Goal: Task Accomplishment & Management: Manage account settings

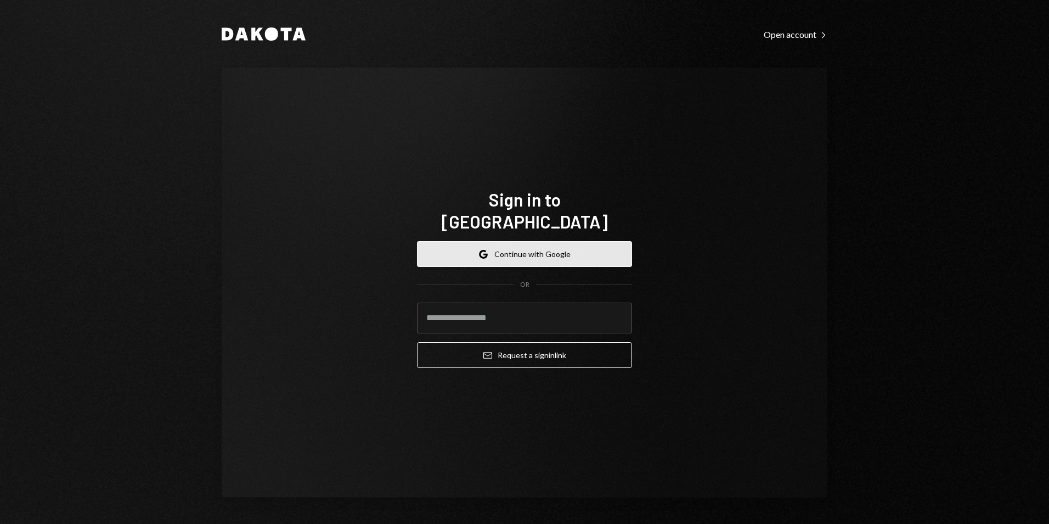
click at [515, 243] on button "Google Continue with Google" at bounding box center [524, 254] width 215 height 26
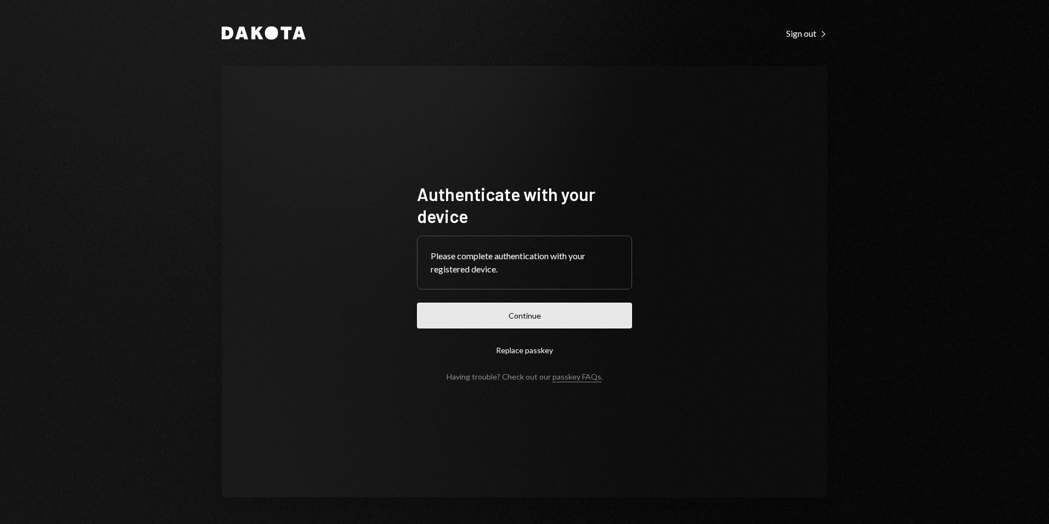
click at [517, 323] on button "Continue" at bounding box center [524, 315] width 215 height 26
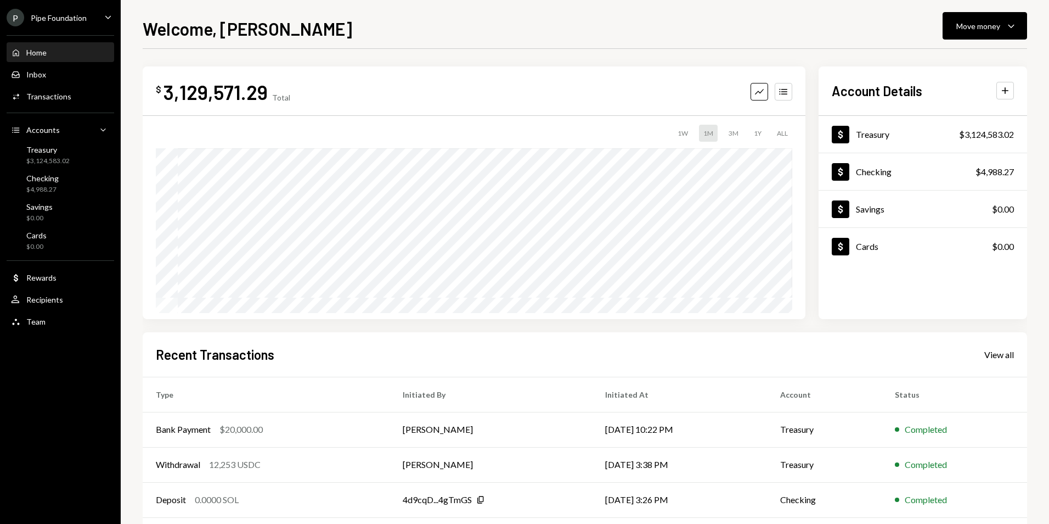
click at [83, 21] on div "Pipe Foundation" at bounding box center [59, 17] width 56 height 9
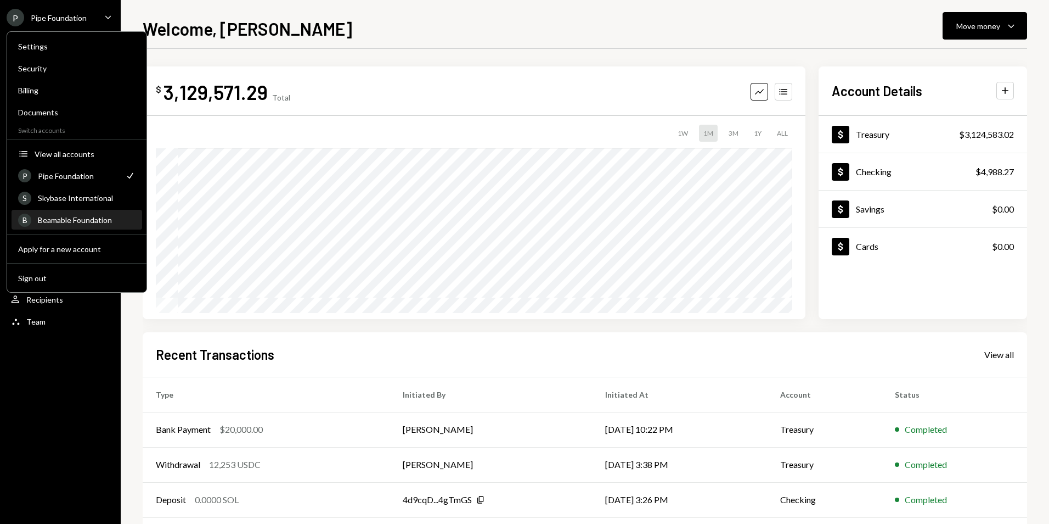
click at [76, 217] on div "Beamable Foundation" at bounding box center [87, 219] width 98 height 9
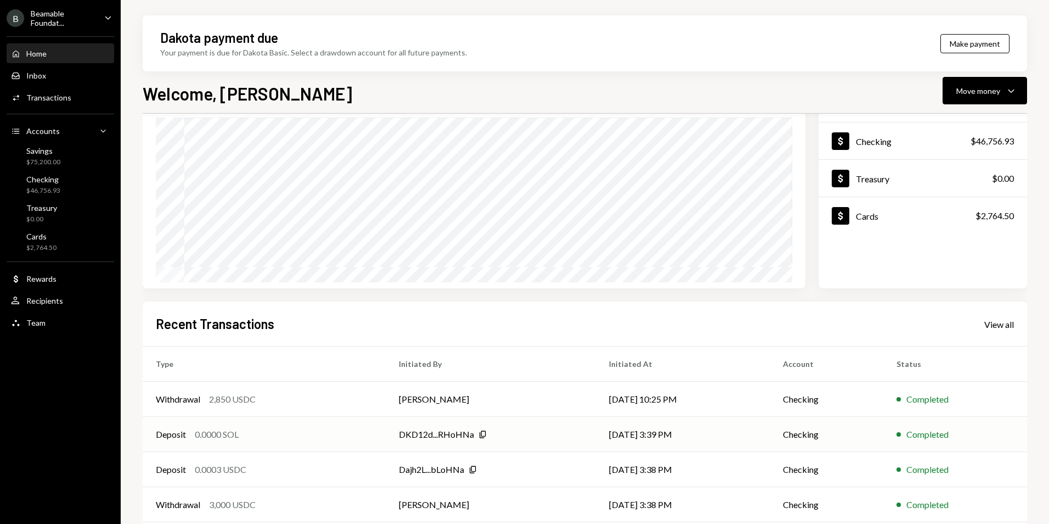
scroll to position [138, 0]
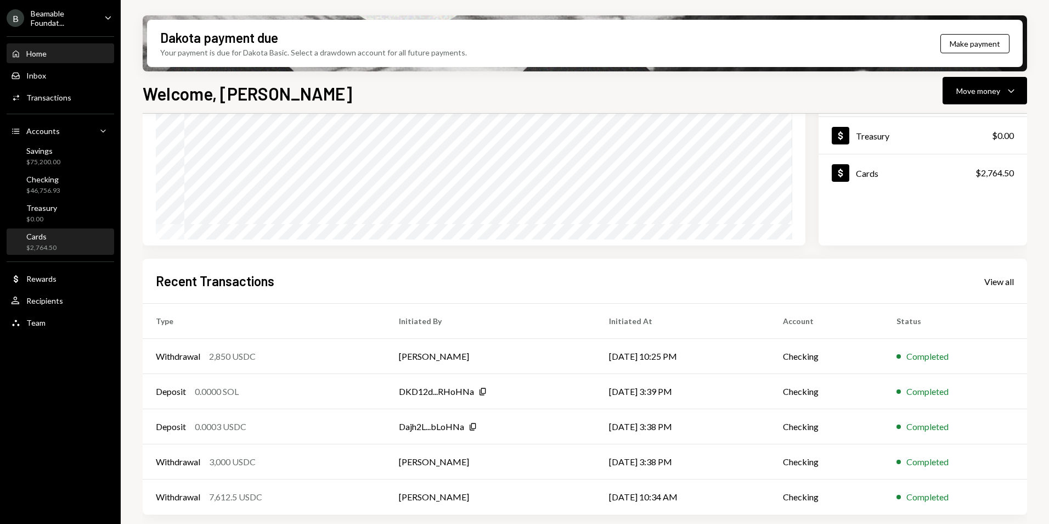
click at [47, 237] on div "Cards" at bounding box center [41, 236] width 30 height 9
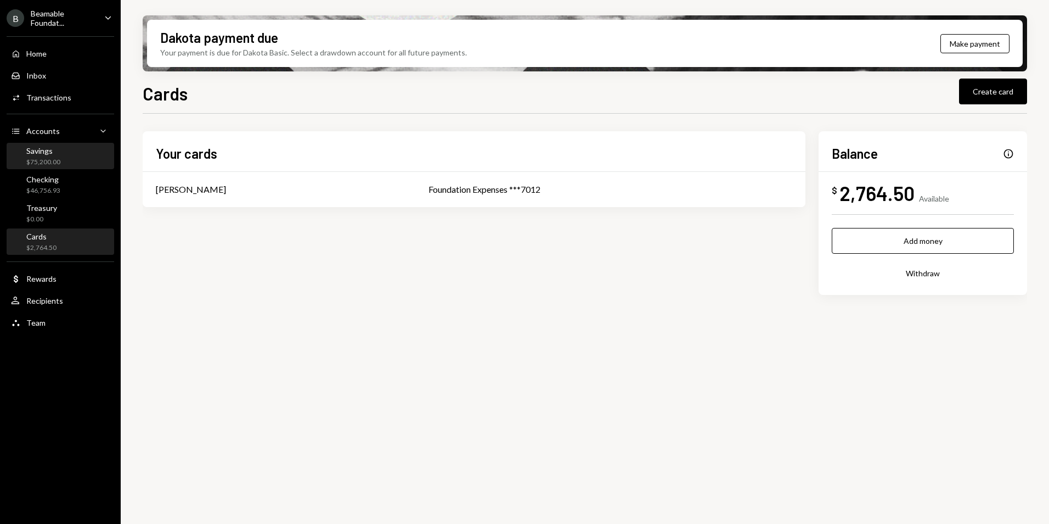
click at [54, 145] on div "Savings $75,200.00" at bounding box center [60, 156] width 99 height 25
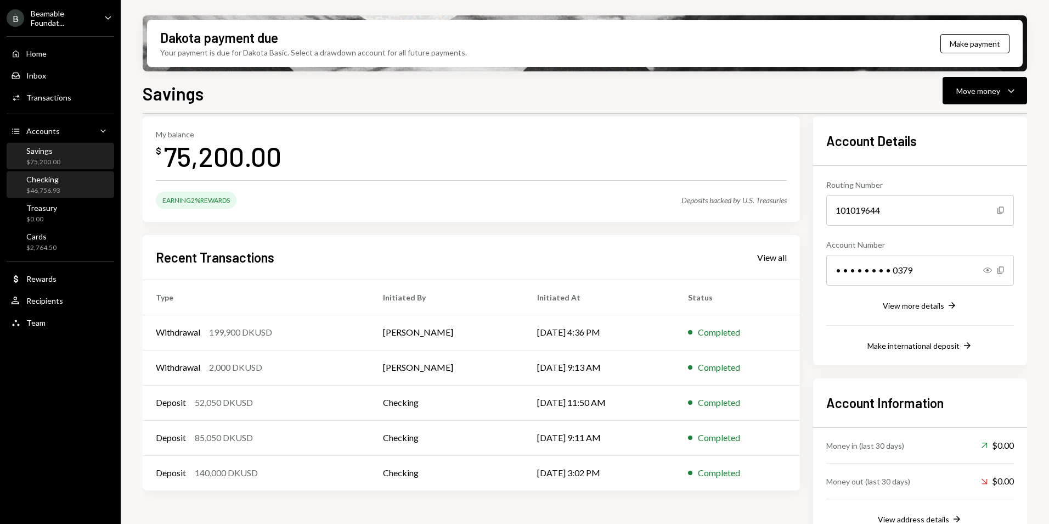
scroll to position [49, 0]
click at [55, 115] on div "Home Home Inbox Inbox Activities Transactions Accounts Accounts Caret Down Savi…" at bounding box center [60, 182] width 121 height 305
click at [66, 103] on div "Activities Transactions" at bounding box center [60, 97] width 99 height 19
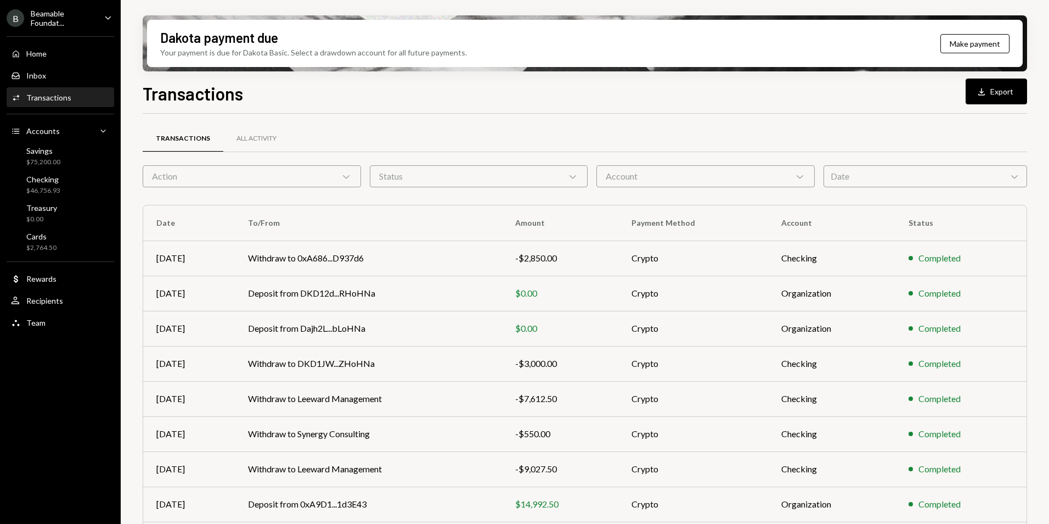
click at [53, 27] on div "Beamable Foundat..." at bounding box center [63, 18] width 65 height 19
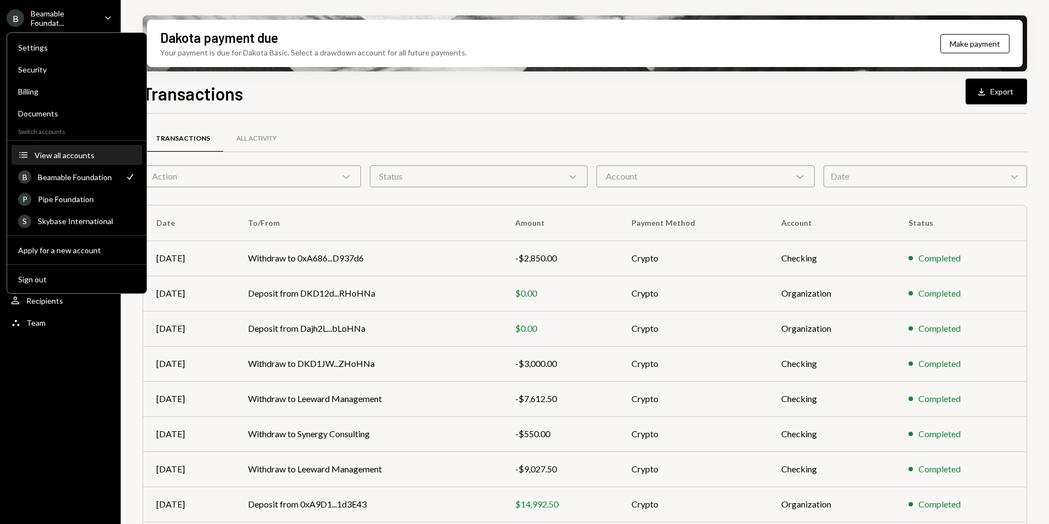
click at [75, 162] on button "Accounts View all accounts" at bounding box center [77, 155] width 131 height 20
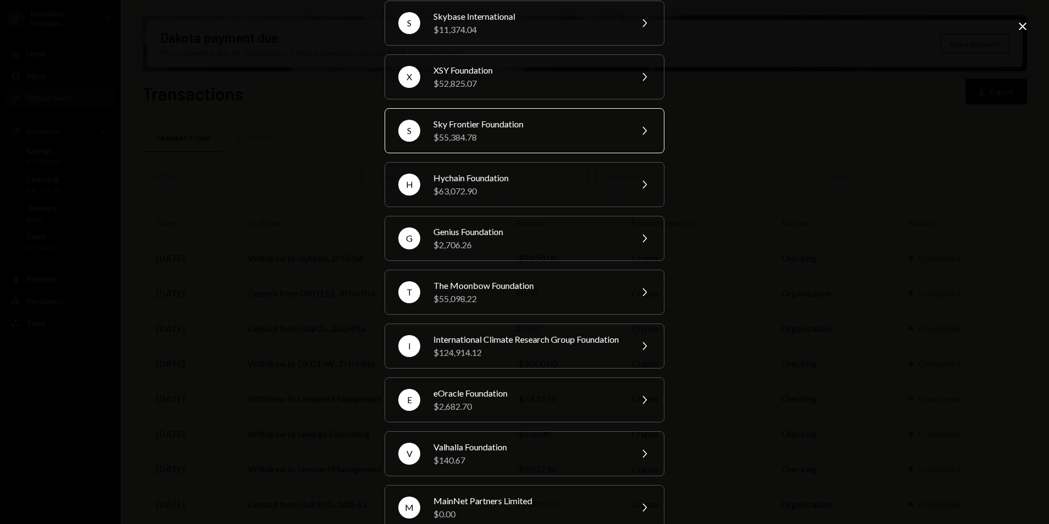
scroll to position [244, 0]
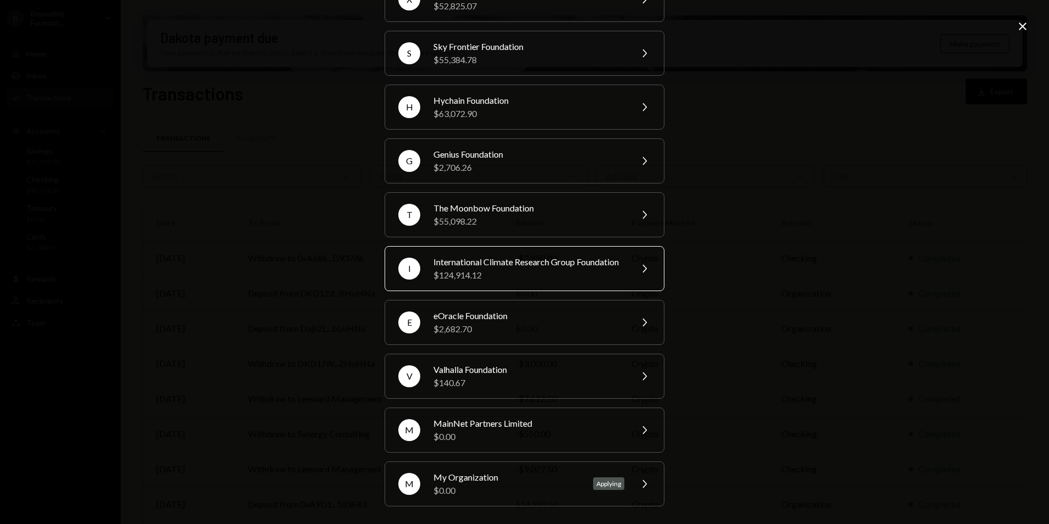
click at [504, 272] on div "$124,914.12" at bounding box center [529, 274] width 191 height 13
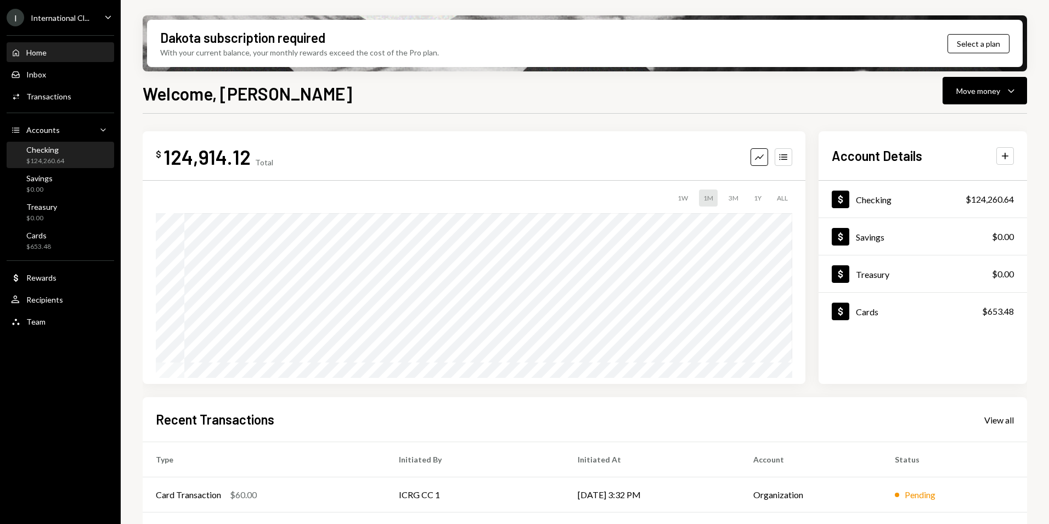
click at [47, 159] on div "$124,260.64" at bounding box center [45, 160] width 38 height 9
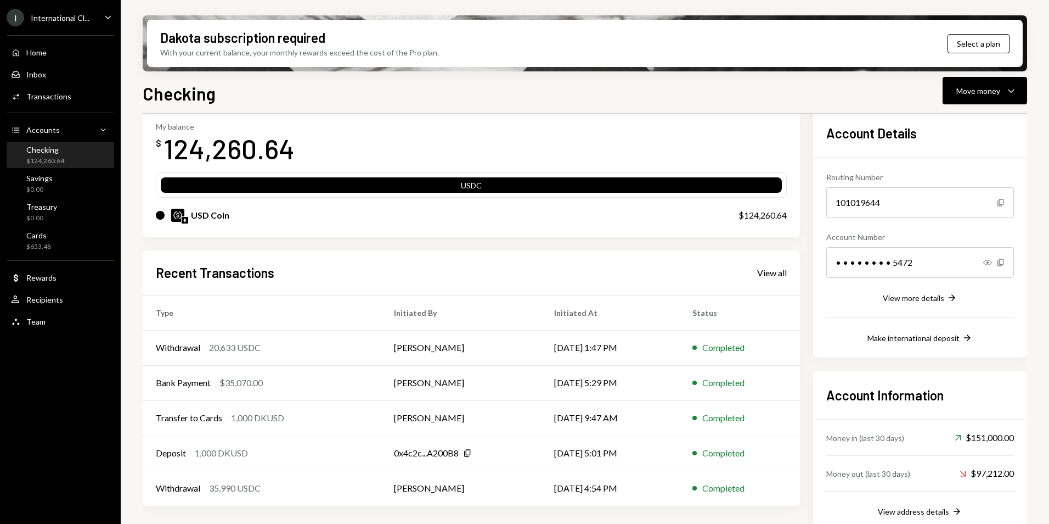
scroll to position [56, 0]
click at [477, 379] on td "[PERSON_NAME]" at bounding box center [461, 383] width 160 height 35
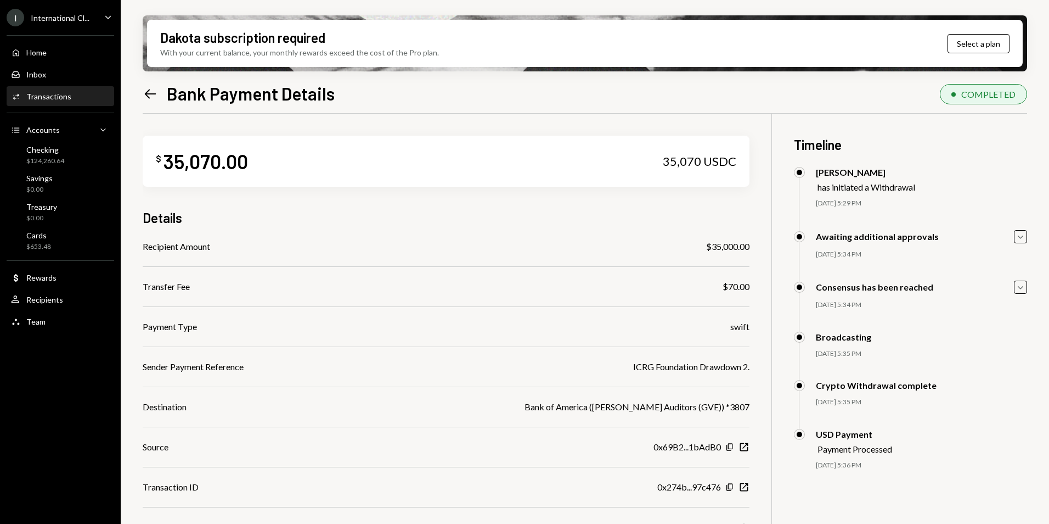
click at [150, 89] on icon "Left Arrow" at bounding box center [150, 93] width 15 height 15
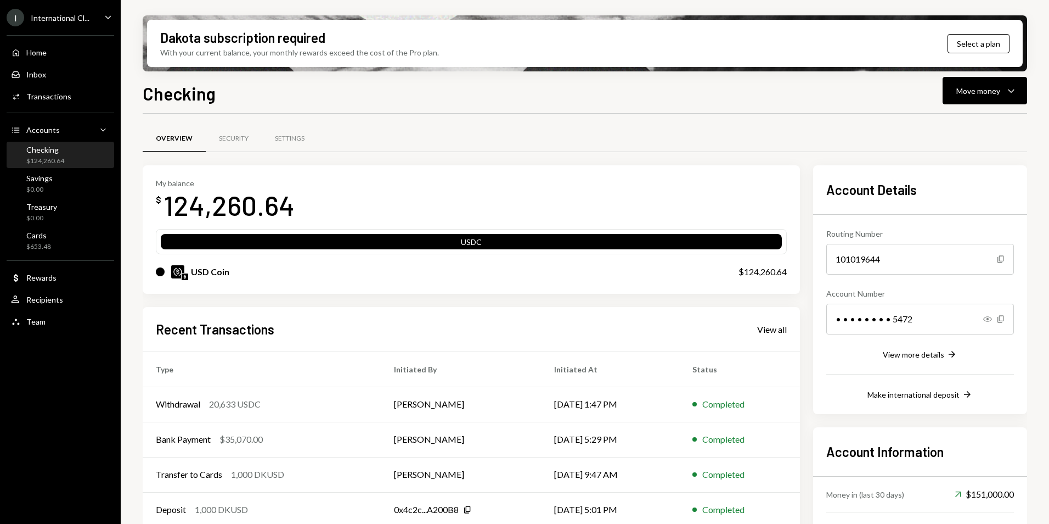
click at [73, 22] on div "International Cl..." at bounding box center [60, 17] width 59 height 9
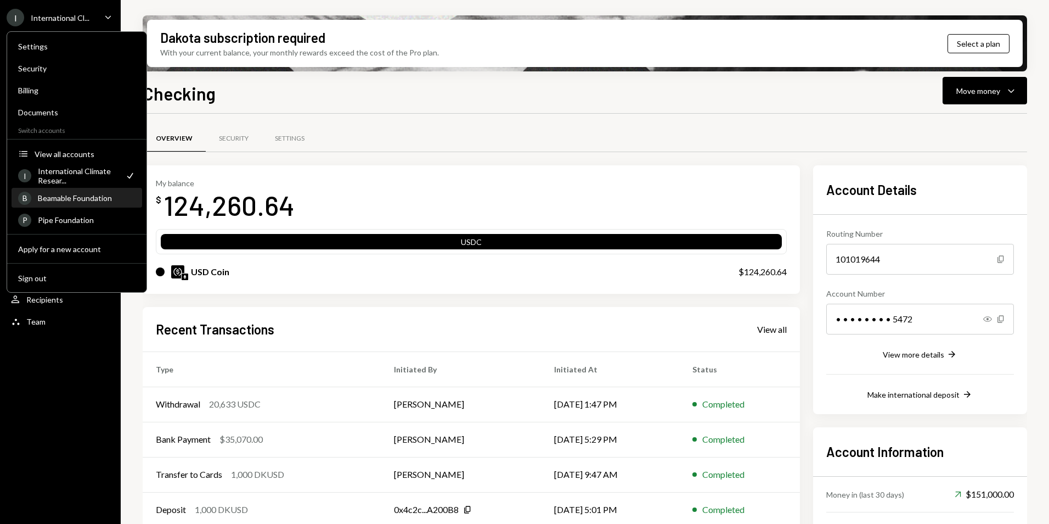
click at [93, 205] on div "B Beamable Foundation" at bounding box center [76, 198] width 117 height 19
